Goal: Use online tool/utility: Use online tool/utility

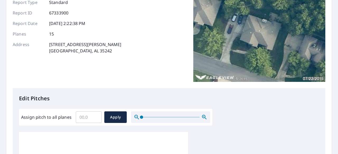
scroll to position [79, 0]
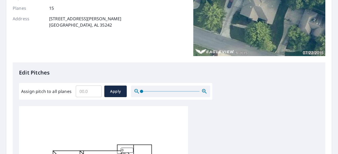
click at [89, 93] on input "Assign pitch to all planes" at bounding box center [89, 91] width 26 height 15
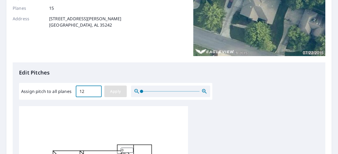
type input "12"
click at [113, 91] on span "Apply" at bounding box center [115, 91] width 14 height 7
type input "12"
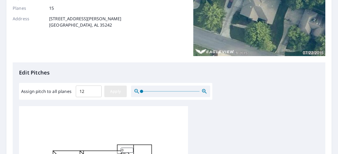
type input "12"
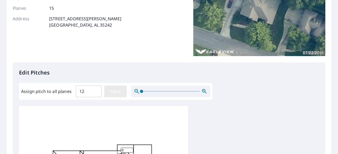
type input "12"
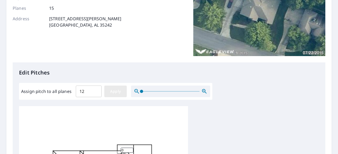
type input "12"
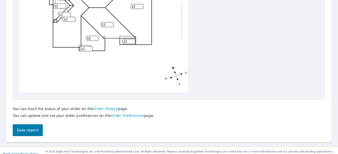
scroll to position [266, 0]
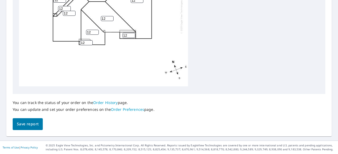
click at [38, 125] on span "Save report" at bounding box center [28, 124] width 22 height 7
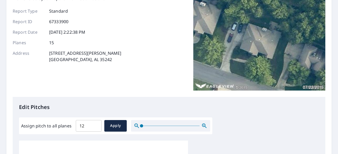
scroll to position [0, 0]
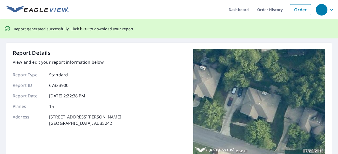
click at [83, 28] on span "here" at bounding box center [84, 29] width 9 height 7
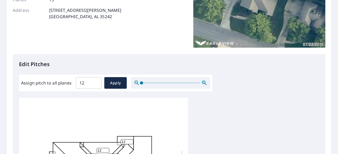
scroll to position [106, 0]
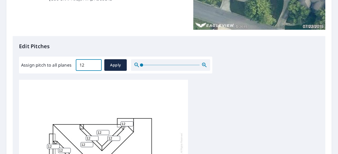
click at [92, 68] on input "12" at bounding box center [89, 65] width 26 height 15
type input "1"
type input "0"
click at [111, 65] on span "Apply" at bounding box center [115, 65] width 14 height 7
type input "0"
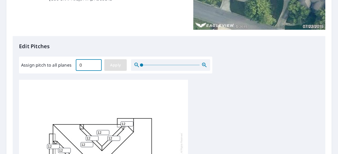
type input "0"
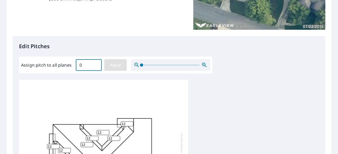
type input "0"
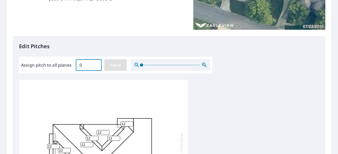
type input "0"
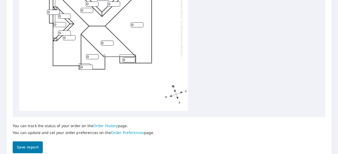
scroll to position [254, 0]
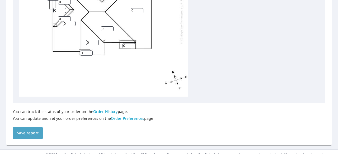
click at [30, 137] on span "Save report" at bounding box center [28, 133] width 22 height 7
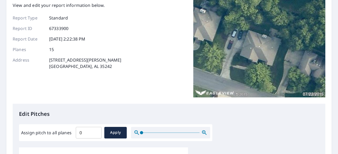
scroll to position [0, 0]
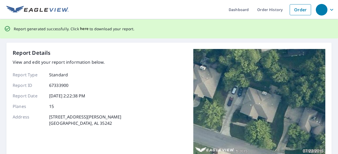
click at [84, 30] on span "here" at bounding box center [84, 29] width 9 height 7
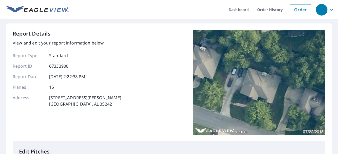
scroll to position [79, 0]
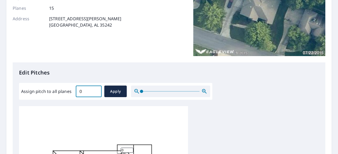
click at [90, 91] on input "0" at bounding box center [89, 91] width 26 height 15
type input "10"
click at [119, 93] on span "Apply" at bounding box center [115, 91] width 14 height 7
type input "10"
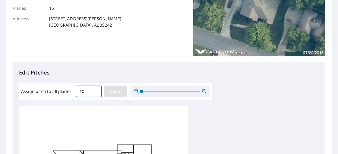
type input "10"
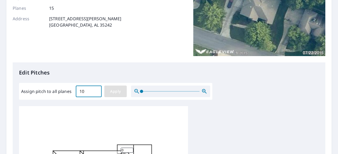
type input "10"
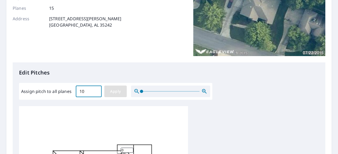
type input "10"
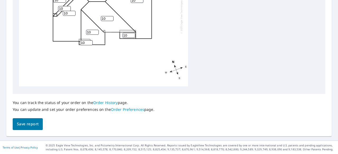
scroll to position [264, 0]
click at [37, 124] on span "Save report" at bounding box center [28, 124] width 22 height 7
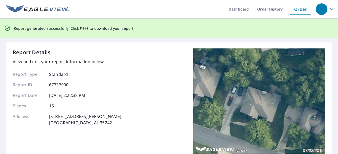
scroll to position [0, 0]
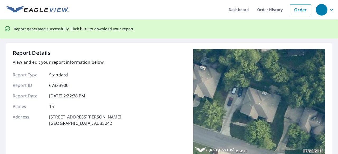
click at [85, 29] on span "here" at bounding box center [84, 29] width 9 height 7
